Goal: Use online tool/utility: Use online tool/utility

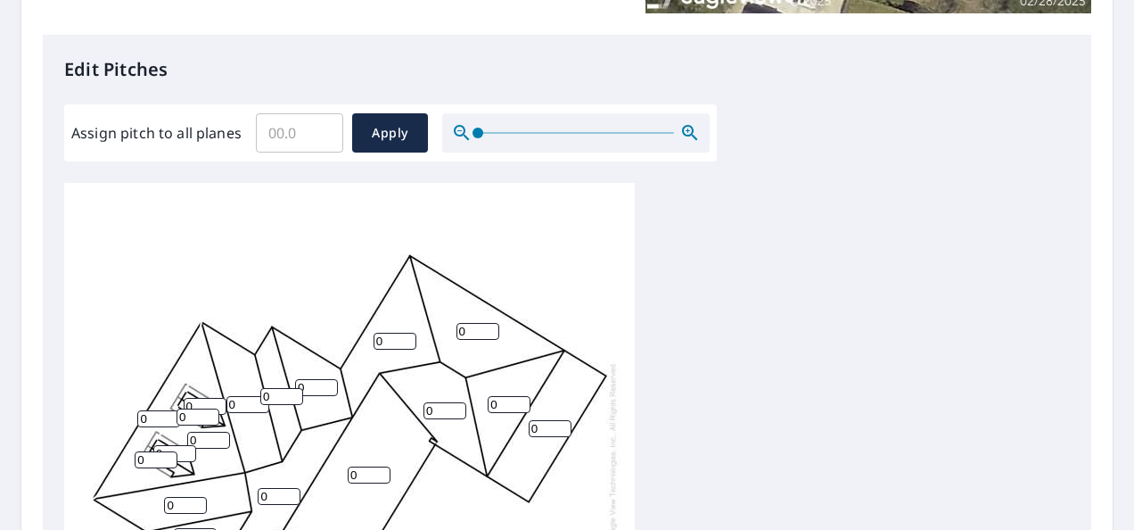
scroll to position [446, 0]
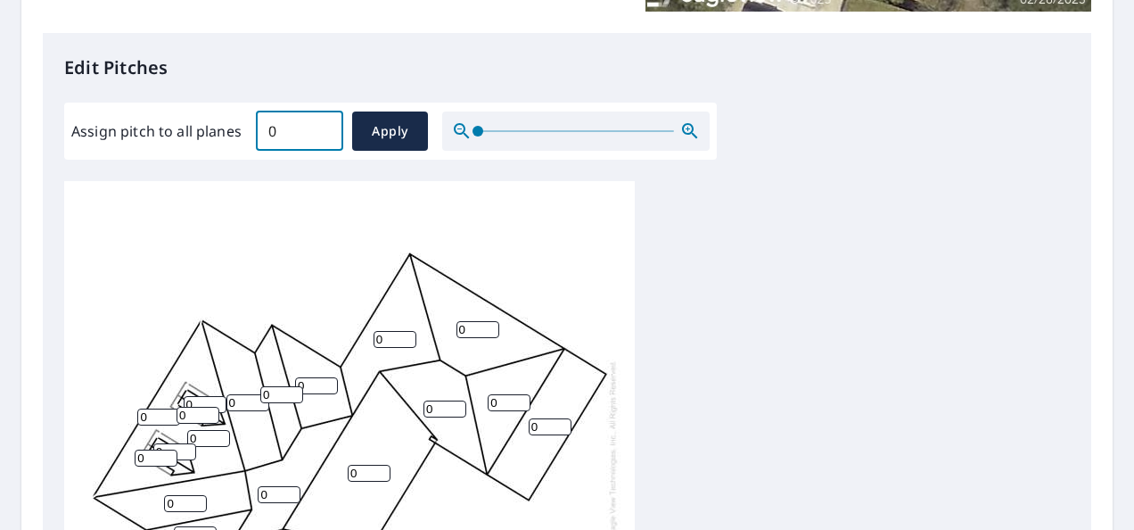
type input "0"
click at [316, 132] on input "0" at bounding box center [299, 131] width 87 height 50
type input "8"
click at [383, 120] on span "Apply" at bounding box center [390, 131] width 47 height 22
type input "8"
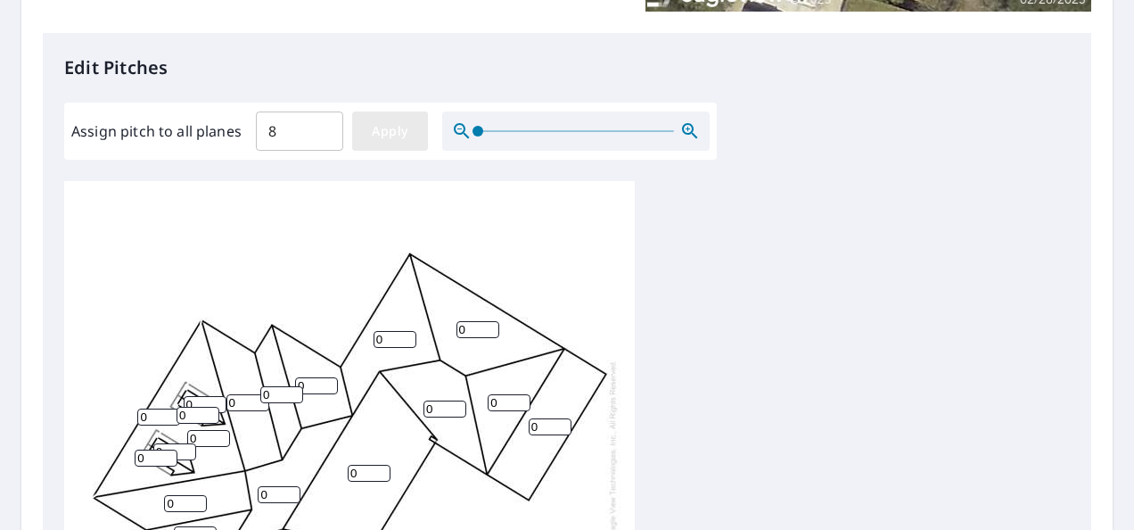
type input "8"
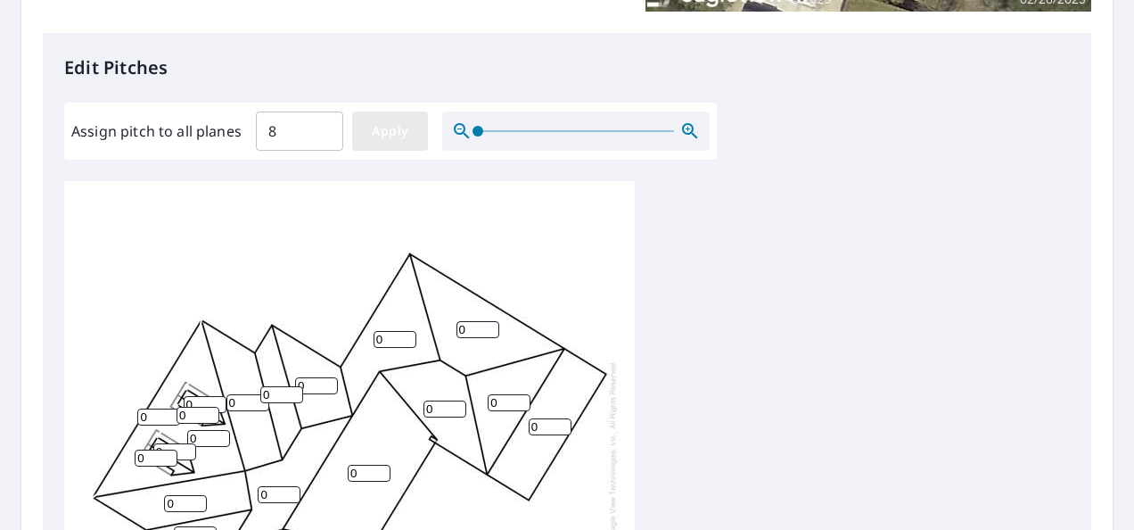
type input "8"
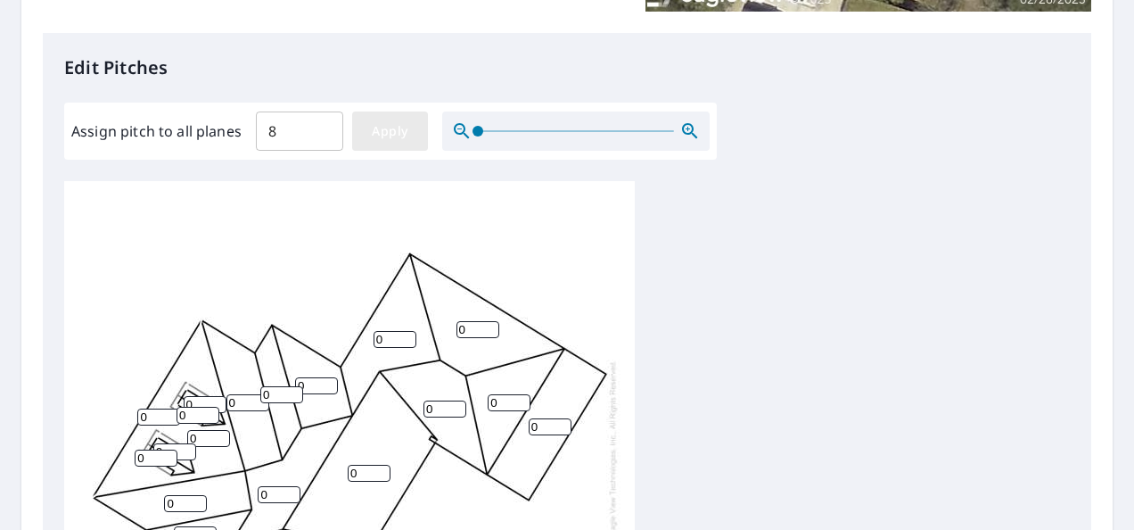
type input "8"
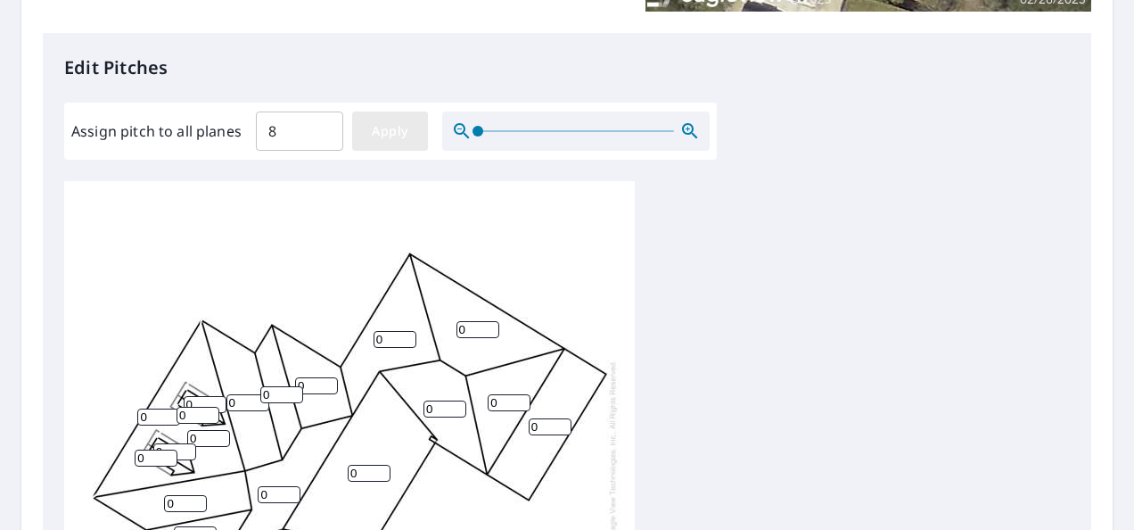
type input "8"
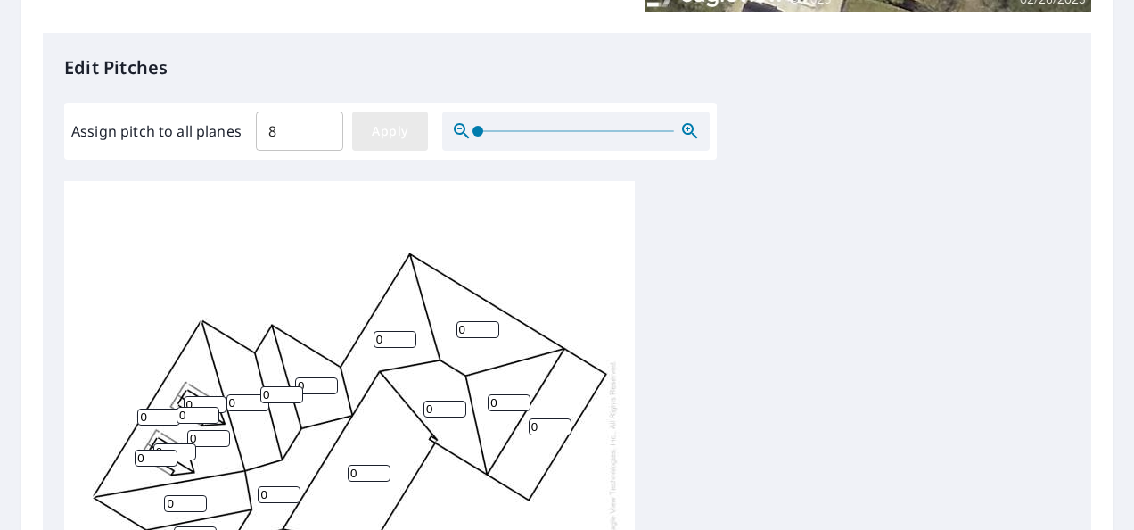
type input "8"
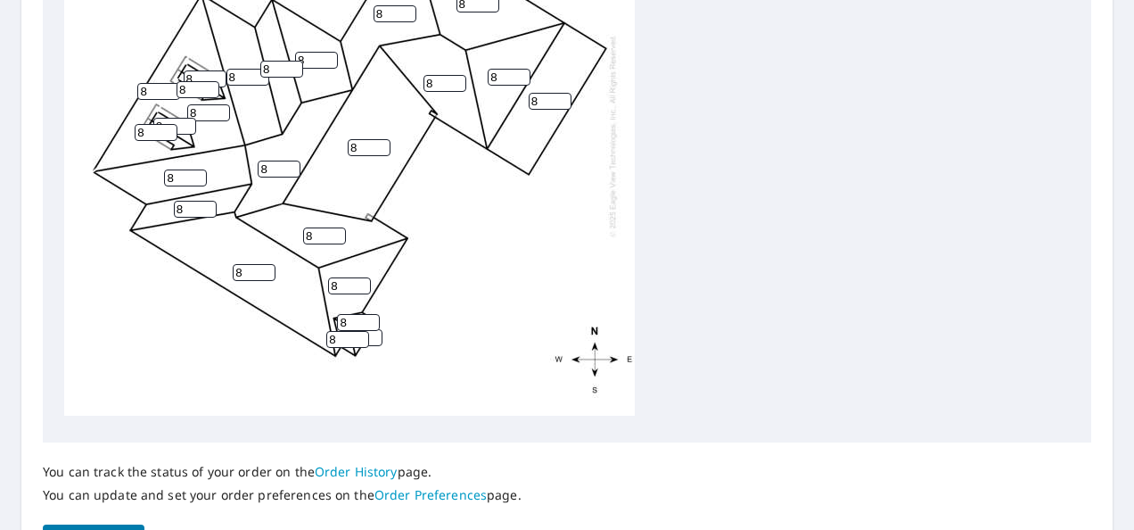
scroll to position [881, 0]
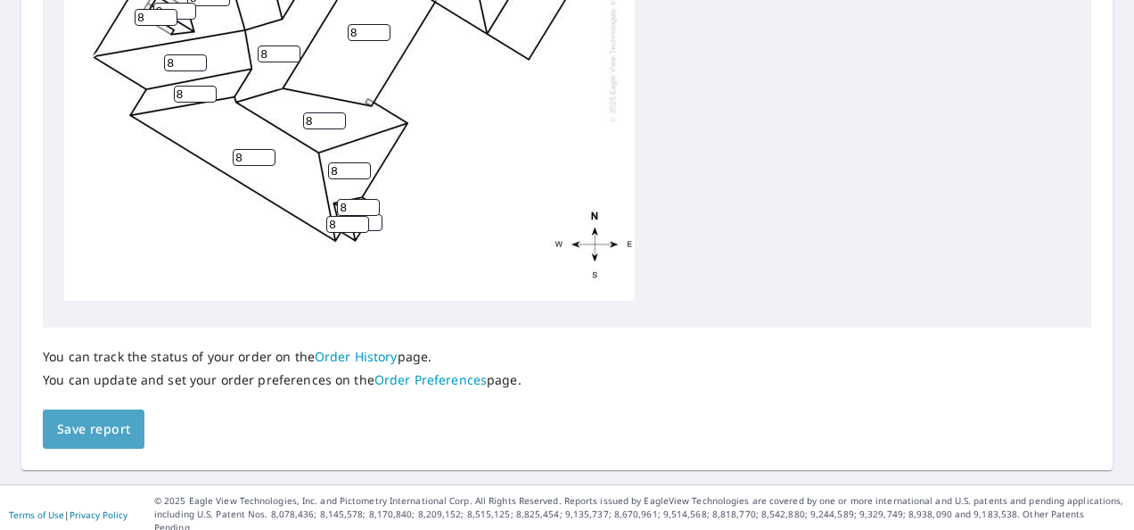
click at [70, 437] on span "Save report" at bounding box center [93, 429] width 73 height 22
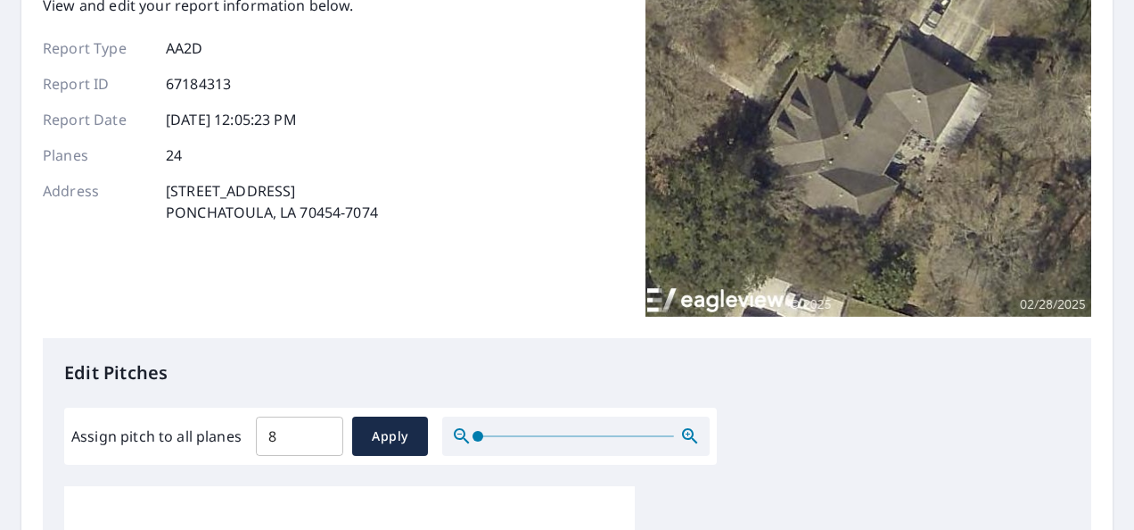
scroll to position [0, 0]
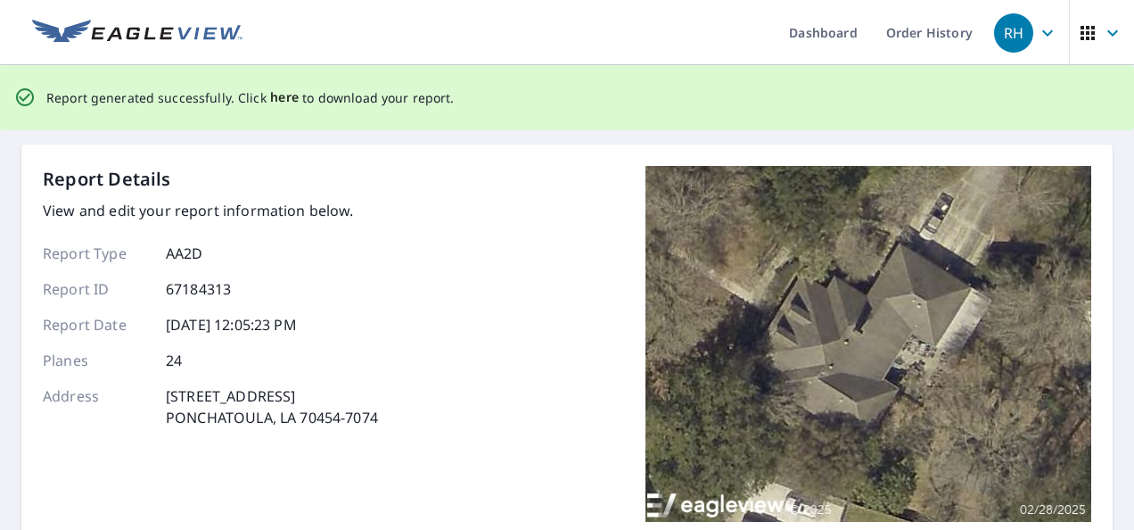
click at [280, 100] on span "here" at bounding box center [284, 98] width 29 height 22
